Goal: Transaction & Acquisition: Purchase product/service

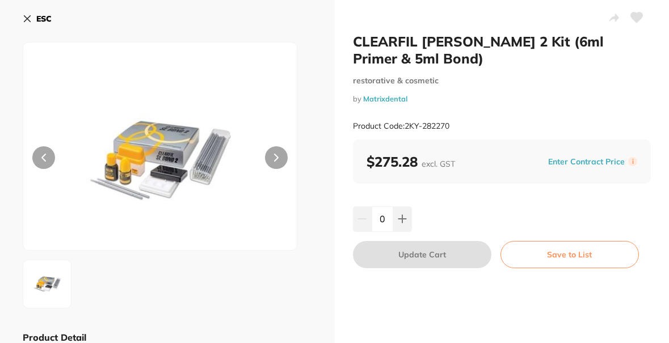
type input "2"
click at [23, 18] on icon at bounding box center [27, 18] width 9 height 9
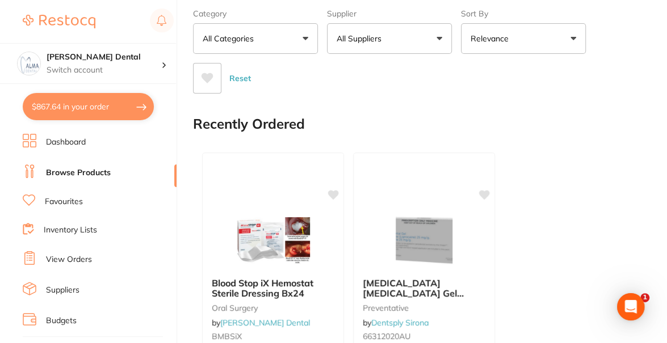
click at [80, 175] on link "Browse Products" at bounding box center [78, 172] width 65 height 11
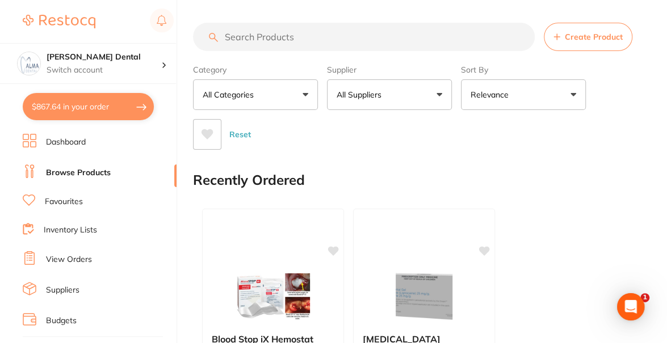
click at [283, 41] on input "search" at bounding box center [364, 37] width 342 height 28
type input "bluephase"
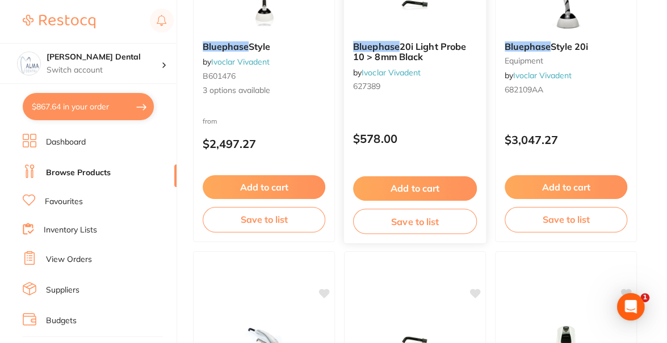
scroll to position [170, 0]
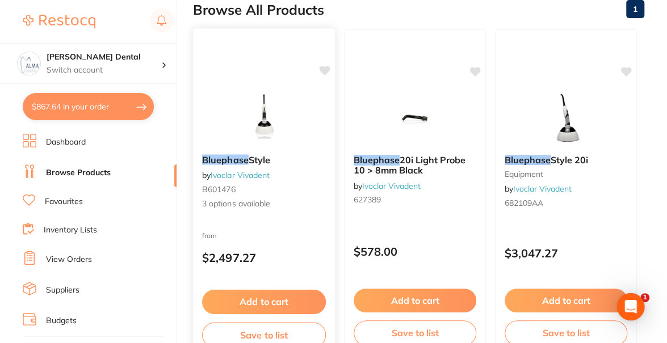
click at [251, 158] on span "Style" at bounding box center [260, 159] width 22 height 11
